Goal: Task Accomplishment & Management: Complete application form

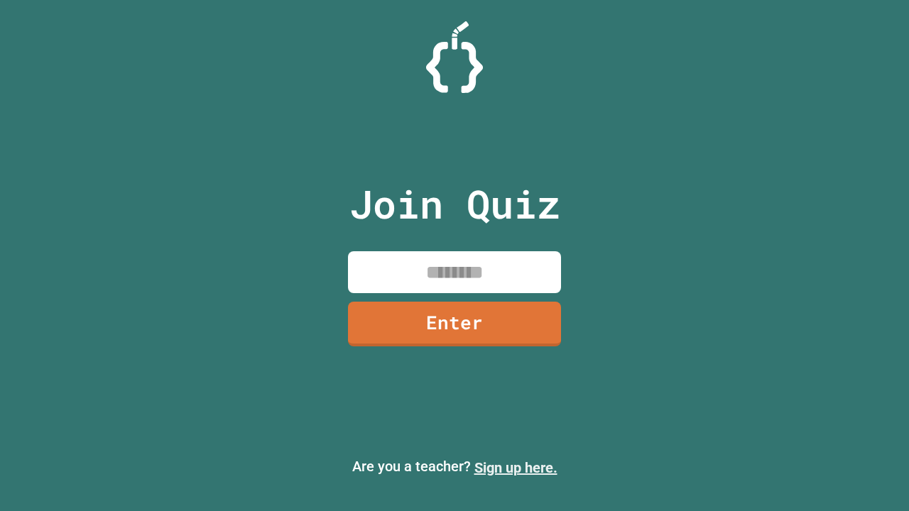
click at [516, 468] on link "Sign up here." at bounding box center [515, 467] width 83 height 17
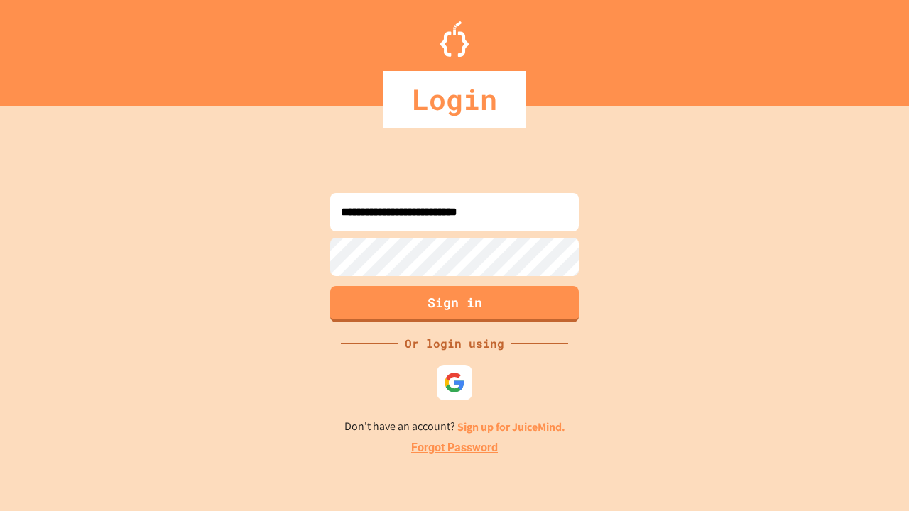
type input "**********"
